Goal: Complete application form

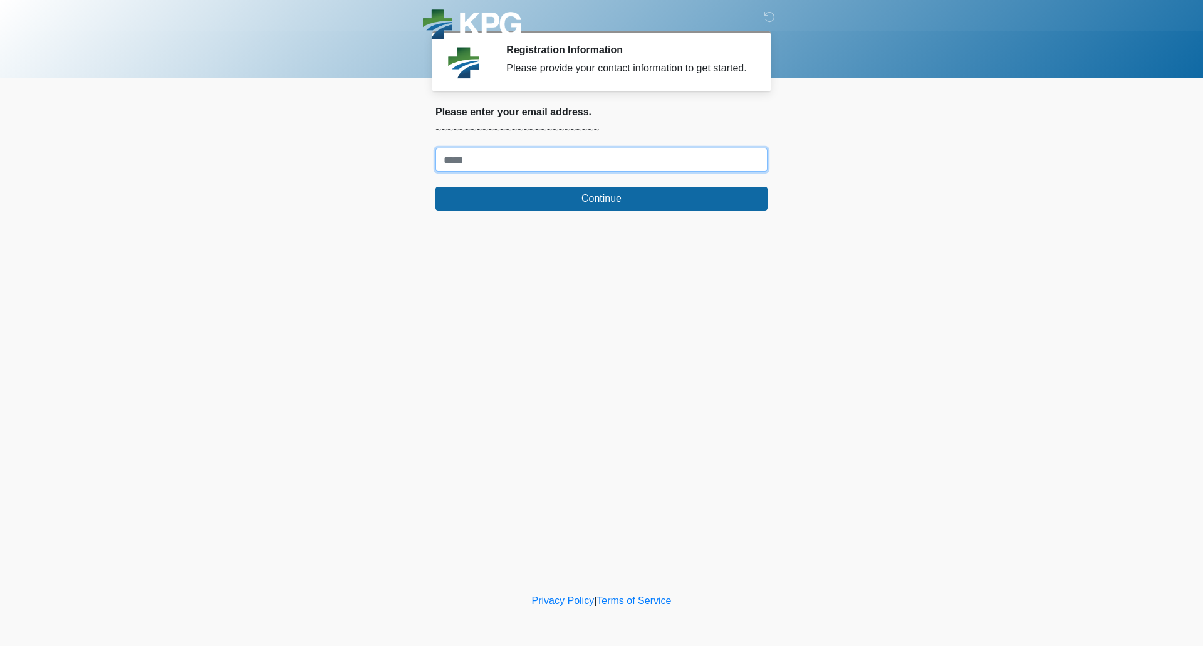
click at [459, 154] on input "Where should we email your response?" at bounding box center [601, 160] width 332 height 24
type input "**********"
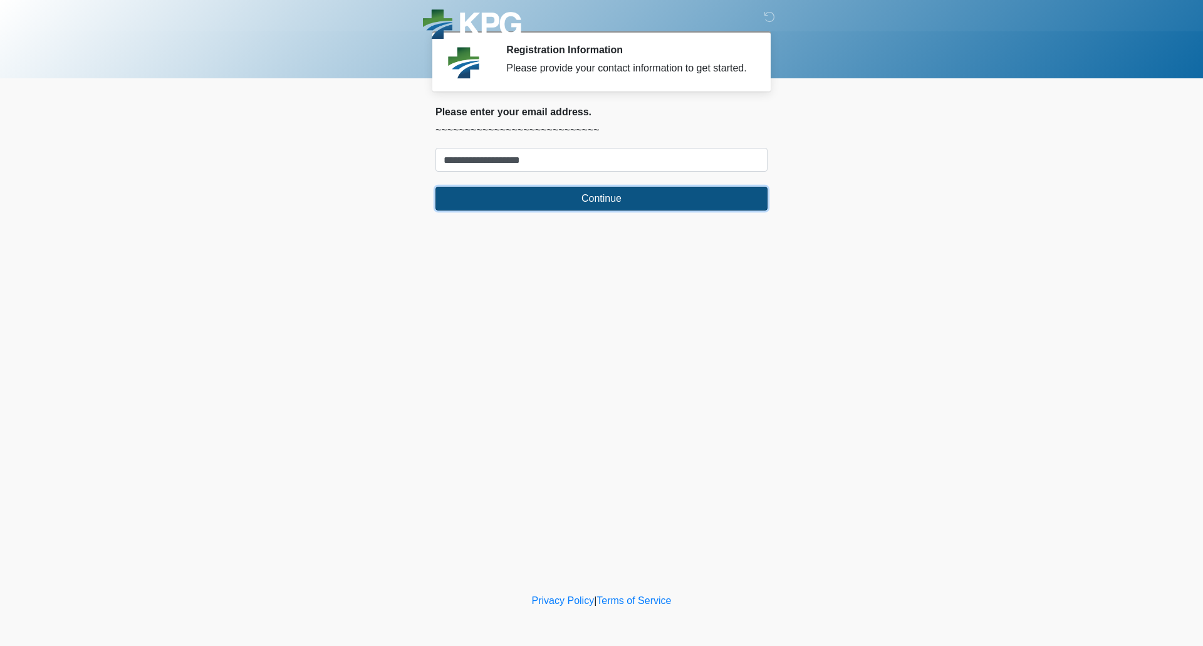
click at [546, 199] on button "Continue" at bounding box center [601, 199] width 332 height 24
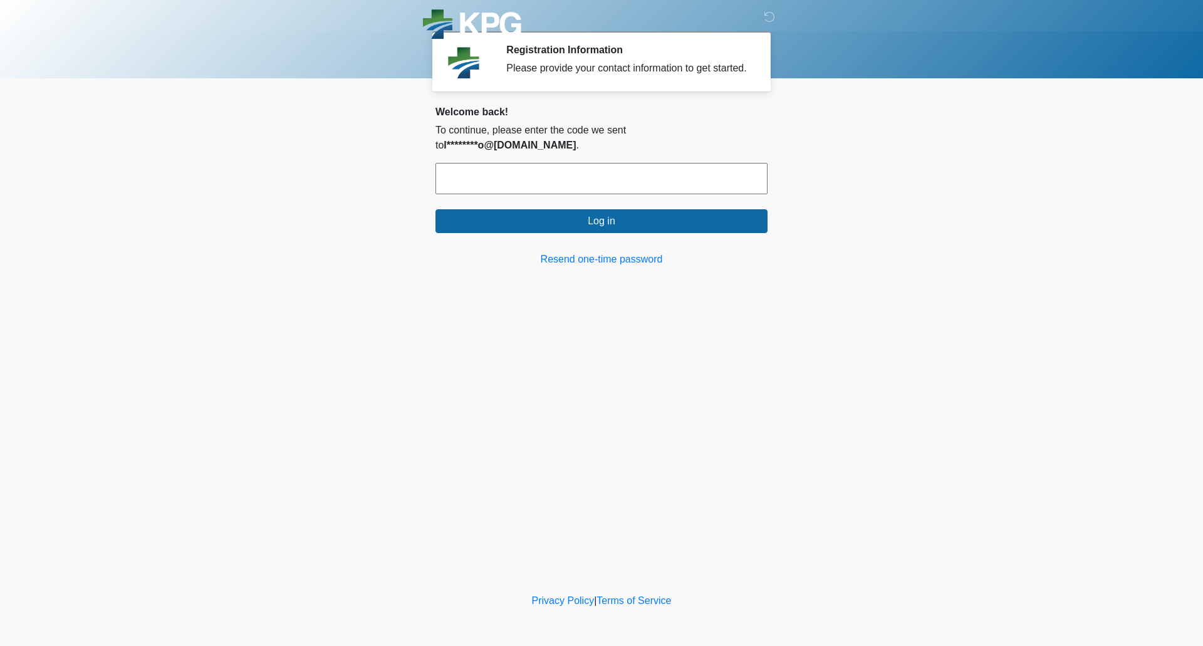
click at [534, 164] on input "text" at bounding box center [601, 178] width 332 height 31
click at [435, 209] on button "Log in" at bounding box center [601, 221] width 332 height 24
type input "*"
type input "******"
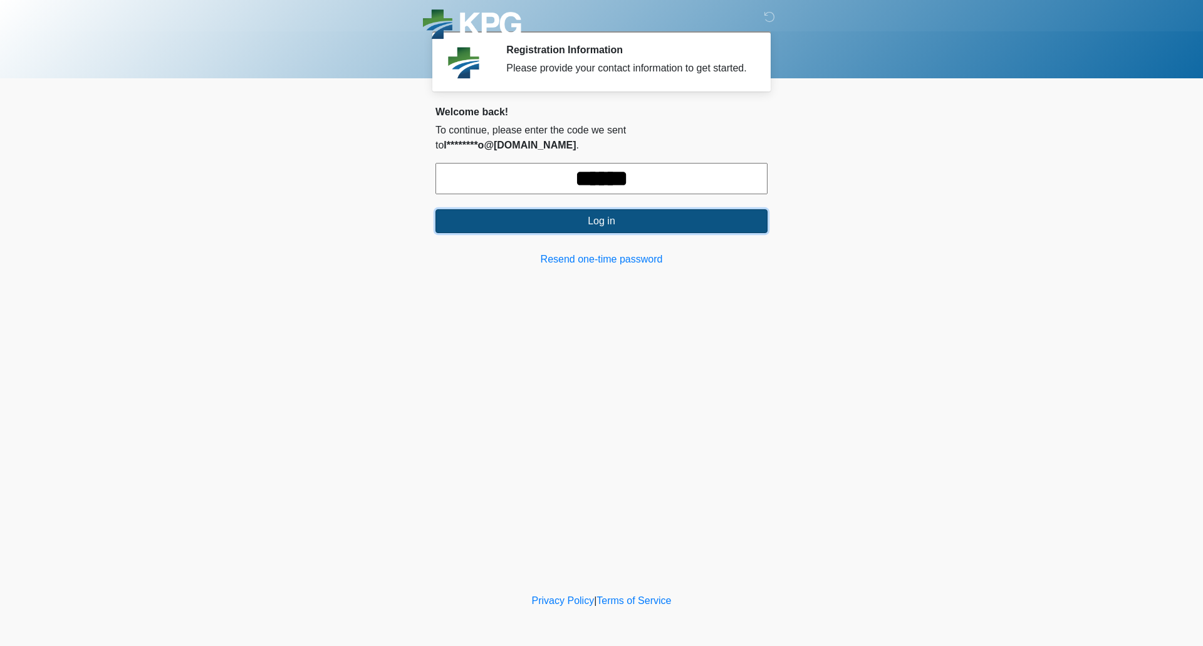
click at [545, 209] on button "Log in" at bounding box center [601, 221] width 332 height 24
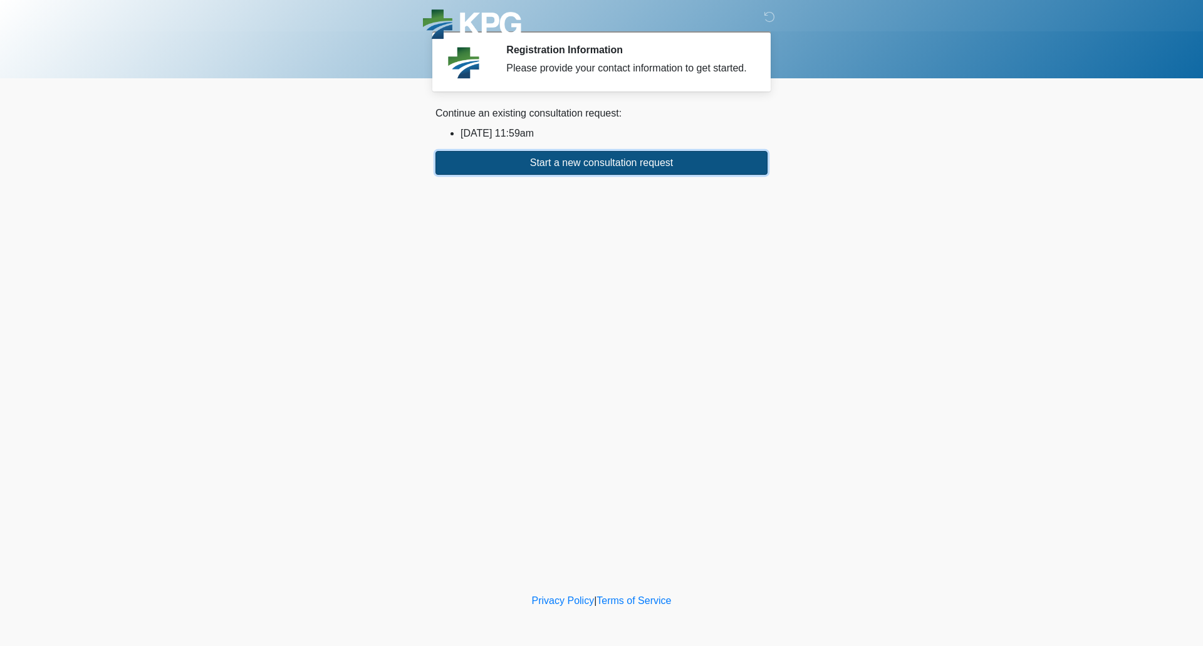
click at [555, 169] on button "Start a new consultation request" at bounding box center [601, 163] width 332 height 24
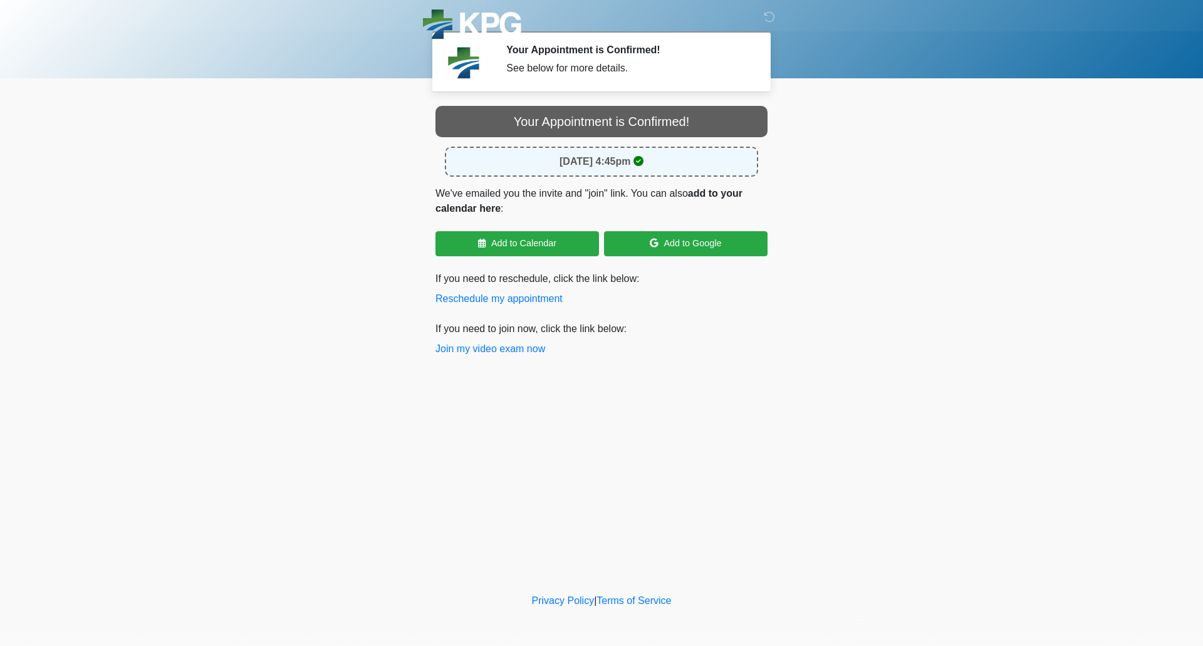
click at [528, 68] on div "See below for more details." at bounding box center [627, 68] width 242 height 15
click at [519, 343] on button "Join my video exam now" at bounding box center [490, 348] width 110 height 15
